Goal: Information Seeking & Learning: Find specific fact

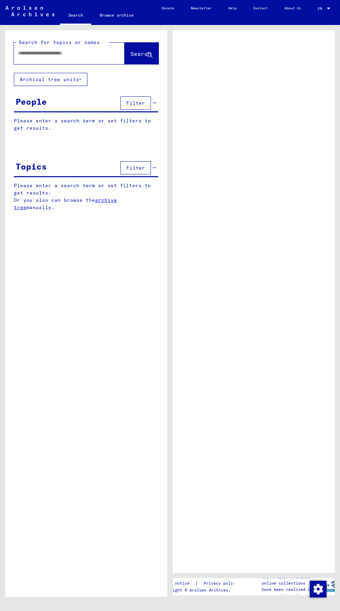
click at [28, 54] on input "text" at bounding box center [63, 53] width 90 height 7
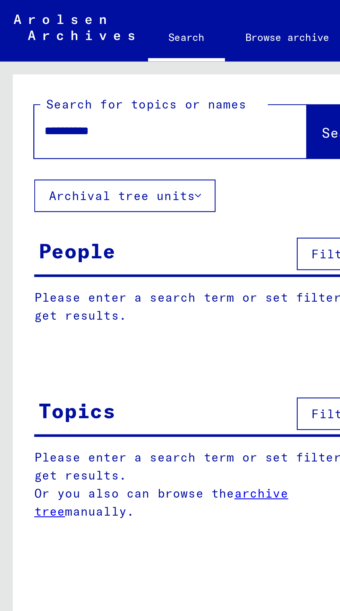
type input "**********"
click at [130, 53] on span "Search" at bounding box center [140, 53] width 21 height 7
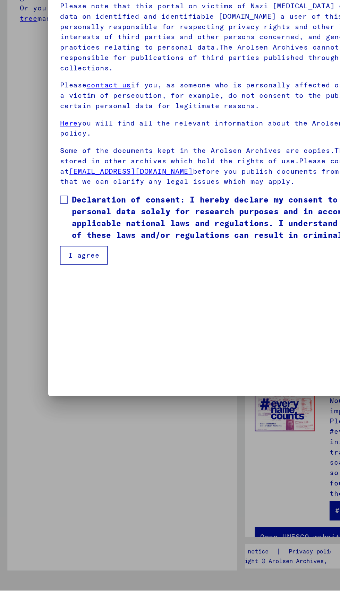
scroll to position [269, 0]
click at [38, 381] on mat-dialog-content "Our terms of use were established by the international commission, which is the…" at bounding box center [170, 272] width 272 height 217
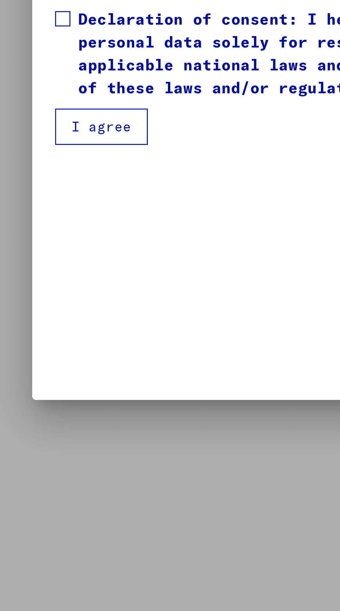
click at [44, 338] on span at bounding box center [45, 335] width 6 height 6
click at [54, 381] on button "I agree" at bounding box center [59, 374] width 34 height 13
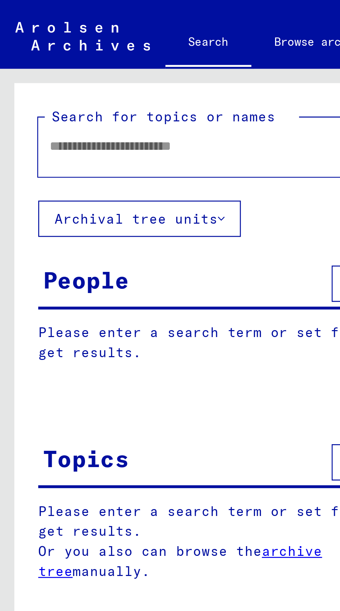
click at [19, 54] on input "text" at bounding box center [61, 53] width 86 height 7
click at [124, 54] on button "Search" at bounding box center [141, 53] width 34 height 21
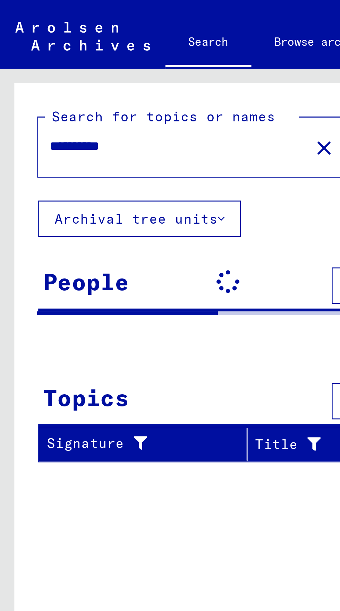
click at [21, 56] on input "**********" at bounding box center [61, 53] width 86 height 7
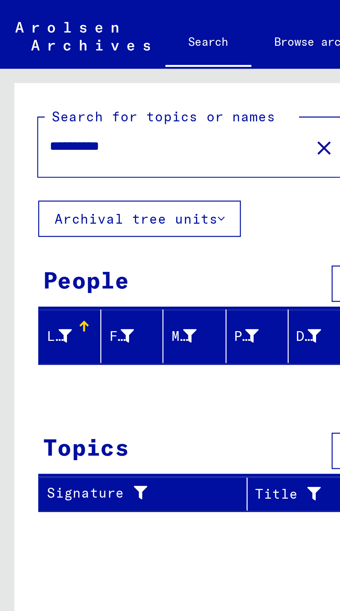
click at [49, 56] on input "**********" at bounding box center [61, 53] width 86 height 7
type input "**********"
click at [113, 54] on button "close" at bounding box center [118, 53] width 14 height 14
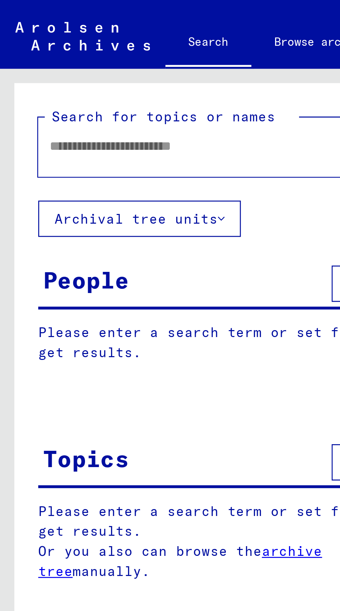
click at [19, 53] on input "text" at bounding box center [61, 53] width 86 height 7
type input "*"
click at [21, 56] on input "*" at bounding box center [61, 53] width 86 height 7
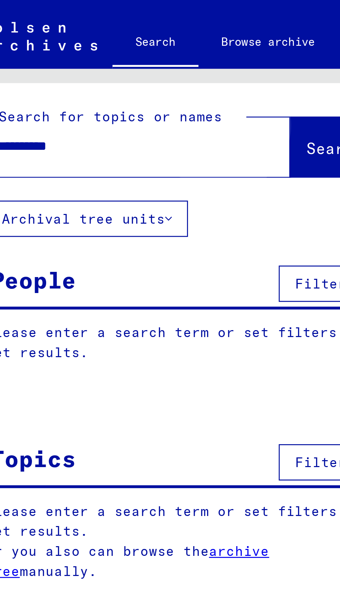
type input "**********"
click at [130, 54] on span "Search" at bounding box center [140, 53] width 21 height 7
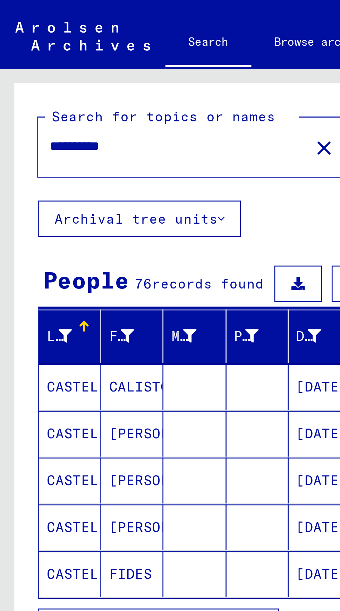
scroll to position [38, 0]
click at [35, 224] on span "Show all search results" at bounding box center [56, 227] width 72 height 6
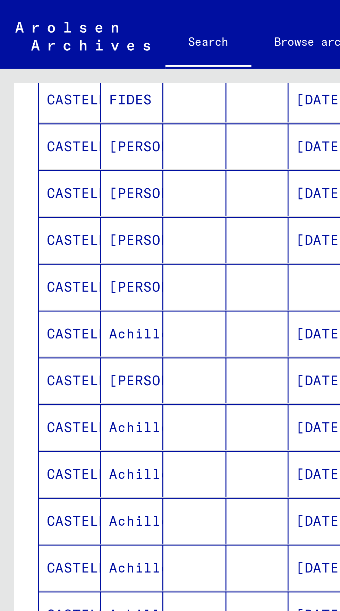
scroll to position [175, 0]
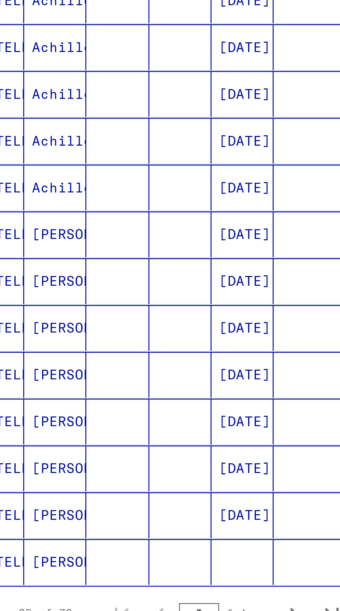
click at [131, 385] on div "1 – 25 of 76 * of 4" at bounding box center [86, 392] width 139 height 14
click at [130, 387] on icon "Next page" at bounding box center [135, 392] width 10 height 10
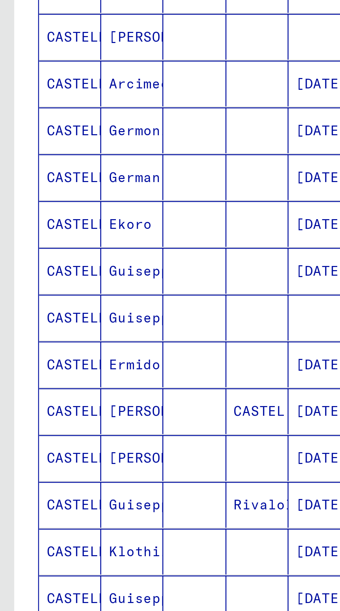
scroll to position [38, 0]
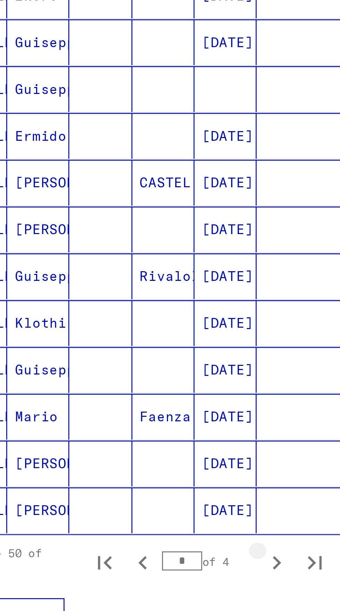
click at [134, 390] on icon "Next page" at bounding box center [134, 392] width 3 height 5
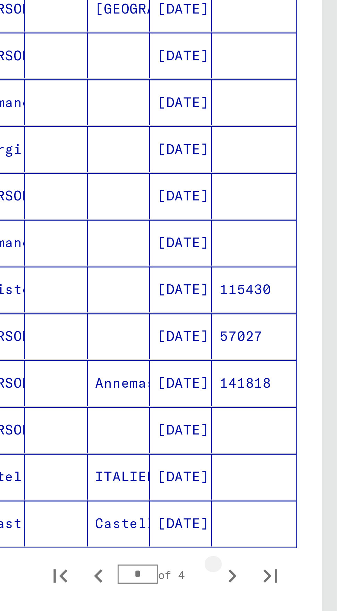
click at [133, 387] on icon "Next page" at bounding box center [135, 392] width 10 height 10
type input "*"
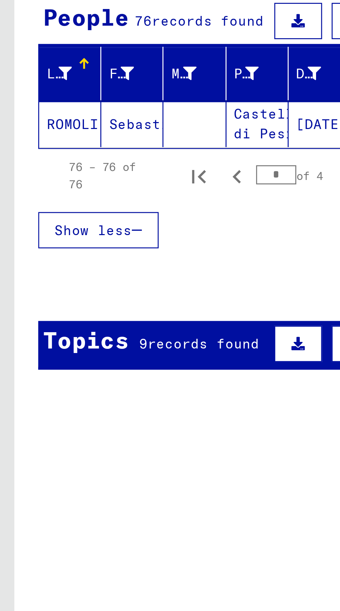
scroll to position [0, 0]
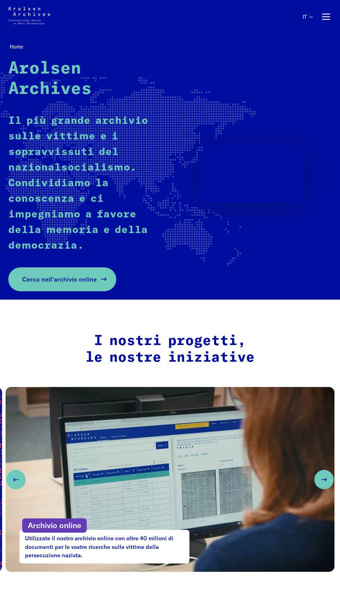
click at [54, 279] on span "Cerca nell’archivio online" at bounding box center [59, 278] width 75 height 9
